Goal: Task Accomplishment & Management: Manage account settings

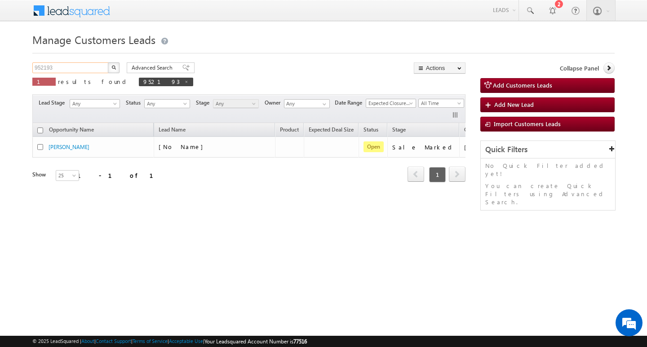
click at [83, 72] on input "952193" at bounding box center [70, 67] width 77 height 11
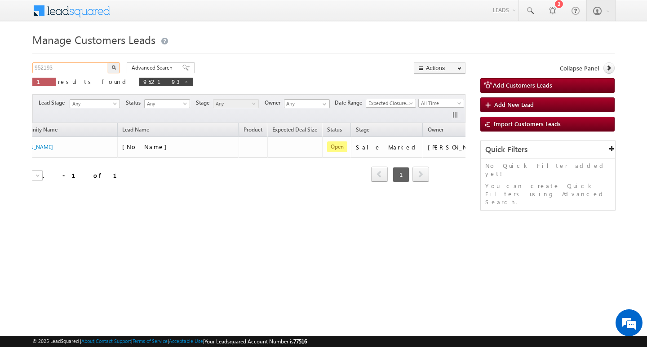
click at [83, 72] on input "952193" at bounding box center [70, 67] width 77 height 11
type input "Search Customers Leads"
click at [70, 68] on input "text" at bounding box center [70, 67] width 77 height 11
paste input "959748"
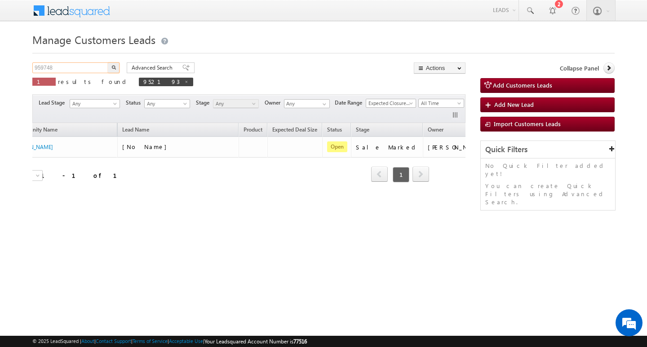
type input "959748"
click at [108, 62] on button "button" at bounding box center [114, 67] width 12 height 11
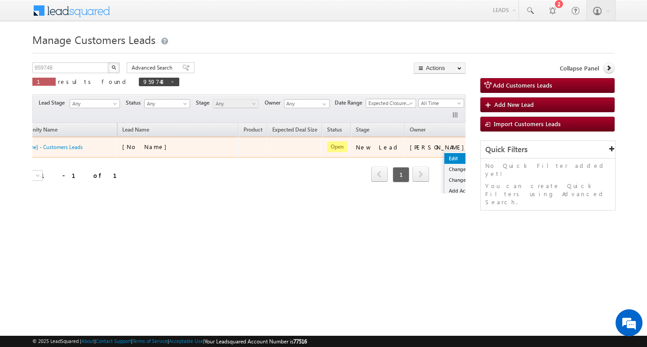
click at [444, 154] on link "Edit" at bounding box center [466, 158] width 45 height 11
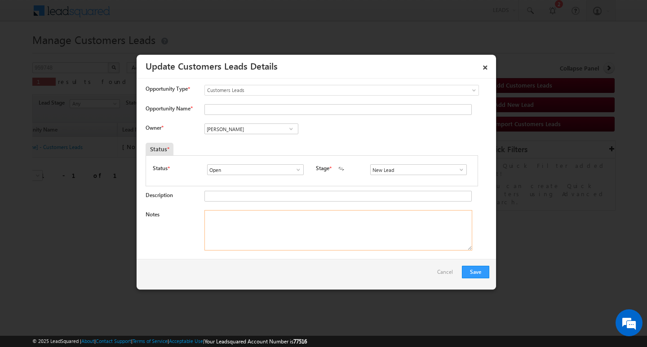
click at [328, 224] on textarea "Notes" at bounding box center [338, 230] width 268 height 40
click at [457, 176] on div "New Lead Interested Pending Documents Sales Marked Pending for Follow-Up Not Co…" at bounding box center [420, 170] width 101 height 13
click at [457, 172] on span at bounding box center [461, 169] width 9 height 7
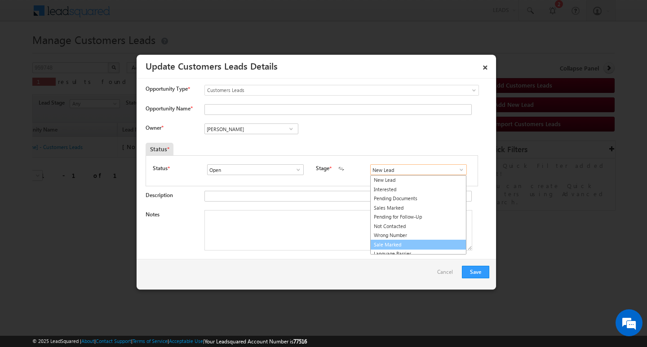
click at [434, 242] on link "Sale Marked" at bounding box center [418, 245] width 96 height 10
type input "Sale Marked"
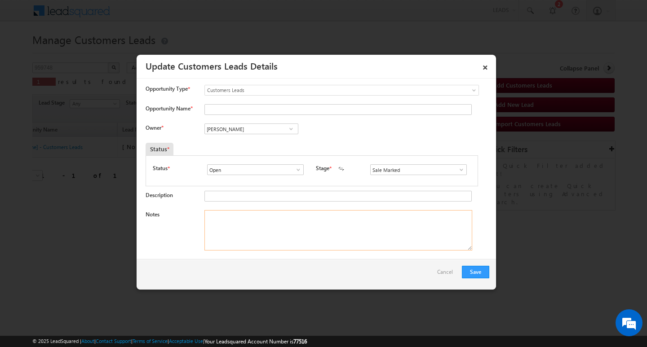
click at [312, 226] on textarea "Notes" at bounding box center [338, 230] width 268 height 40
click at [269, 126] on input "[PERSON_NAME]" at bounding box center [251, 129] width 94 height 11
click at [297, 111] on input "Opportunity Name *" at bounding box center [337, 109] width 267 height 11
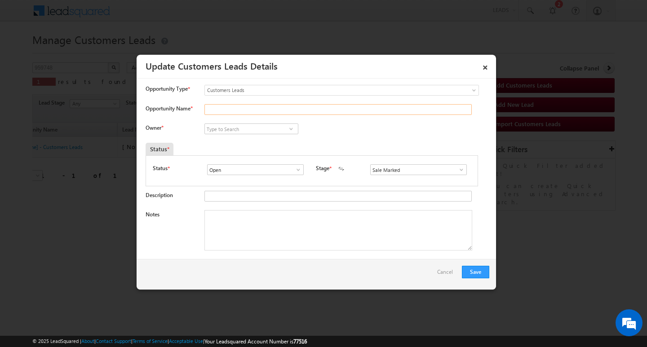
paste input "Gayatri Wo Sanjay"
type input "Gayatri Wo Sanjay"
click at [309, 227] on textarea "Notes" at bounding box center [338, 230] width 268 height 40
click at [312, 232] on textarea "Notes" at bounding box center [338, 230] width 268 height 40
paste textarea "15L/ LAKH Customer required top-up loan addressIndore"
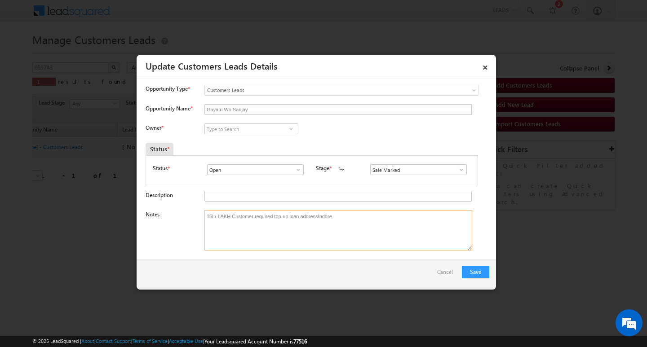
type textarea "15L/ LAKH Customer required top-up loan addressIndore"
click at [257, 124] on input at bounding box center [251, 129] width 94 height 11
click at [270, 127] on input at bounding box center [251, 129] width 94 height 11
paste input "[PERSON_NAME]"
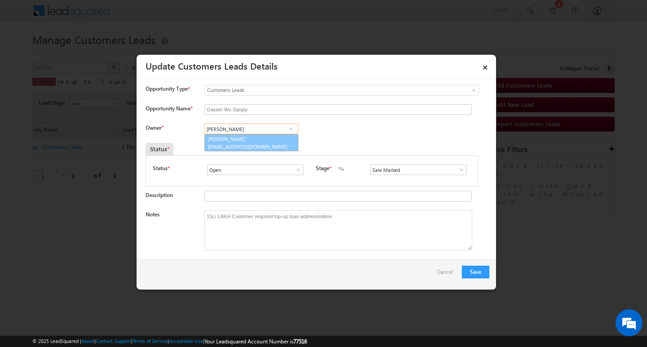
drag, startPoint x: 258, startPoint y: 139, endPoint x: 368, endPoint y: 191, distance: 121.8
click at [258, 140] on link "[PERSON_NAME] [PERSON_NAME][EMAIL_ADDRESS][DOMAIN_NAME]" at bounding box center [251, 142] width 94 height 17
type input "[PERSON_NAME]"
click at [481, 269] on button "Save" at bounding box center [475, 272] width 27 height 13
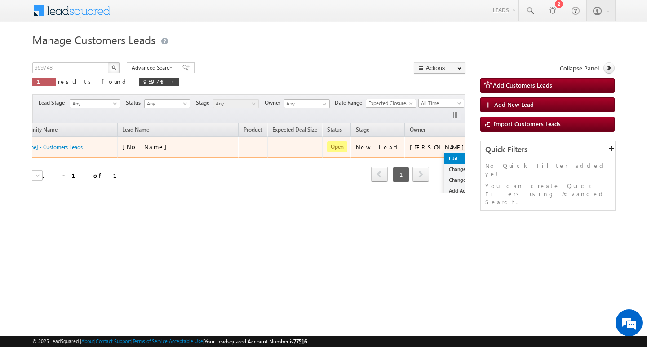
click at [444, 154] on link "Edit" at bounding box center [466, 158] width 45 height 11
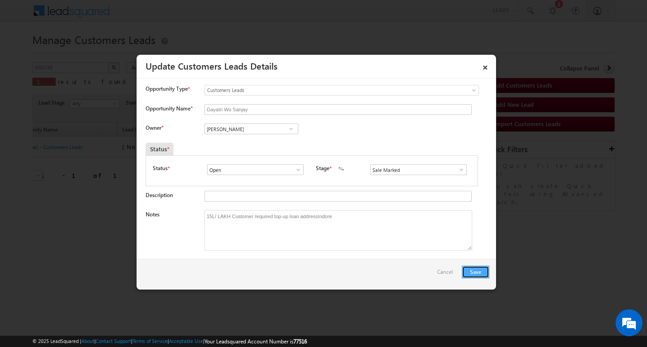
click at [482, 267] on button "Save" at bounding box center [475, 272] width 27 height 13
